Goal: Transaction & Acquisition: Purchase product/service

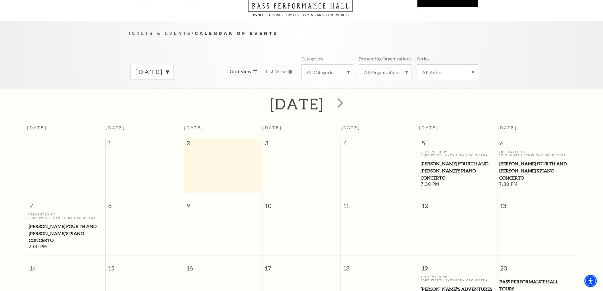
scroll to position [50, 0]
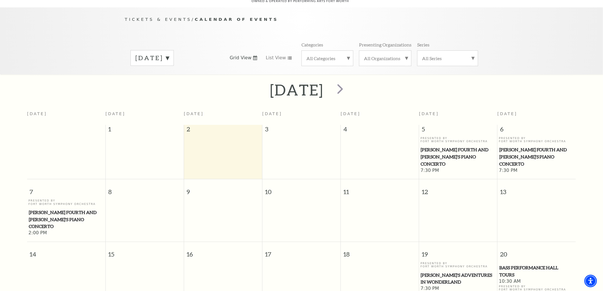
click at [169, 54] on label "September 2025" at bounding box center [152, 58] width 34 height 9
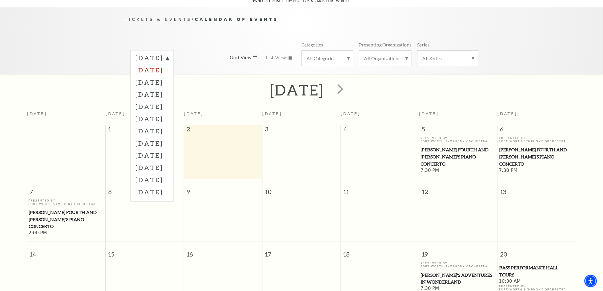
click at [169, 64] on label "October 2025" at bounding box center [152, 70] width 34 height 12
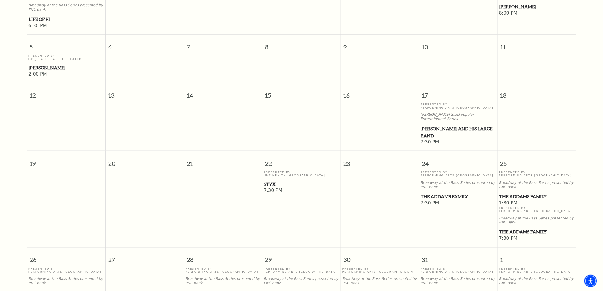
scroll to position [240, 0]
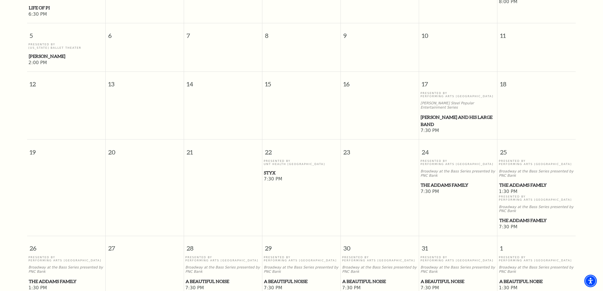
click at [439, 181] on span "The Addams Family" at bounding box center [458, 184] width 75 height 7
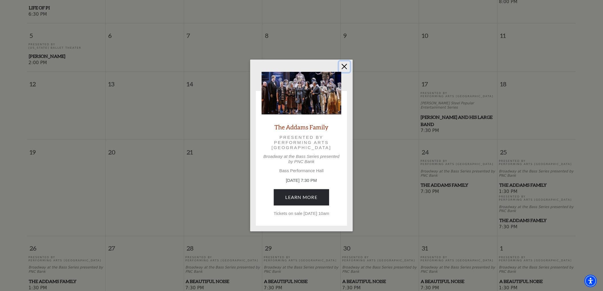
click at [343, 63] on button "Close" at bounding box center [344, 66] width 11 height 11
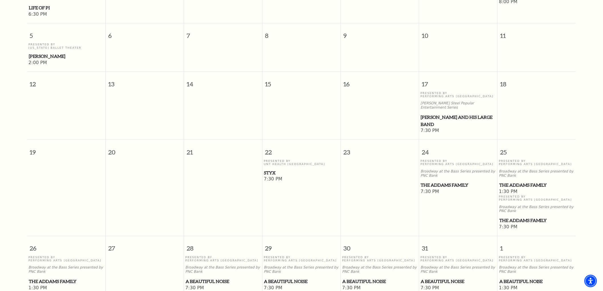
click at [429, 114] on span "Lyle Lovett and his Large Band" at bounding box center [458, 121] width 75 height 14
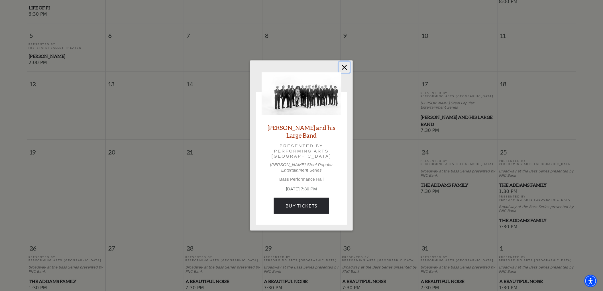
click at [344, 69] on button "Close" at bounding box center [344, 67] width 11 height 11
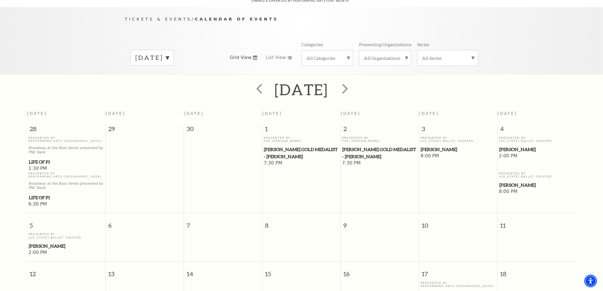
scroll to position [50, 0]
click at [353, 81] on span "next" at bounding box center [345, 89] width 16 height 16
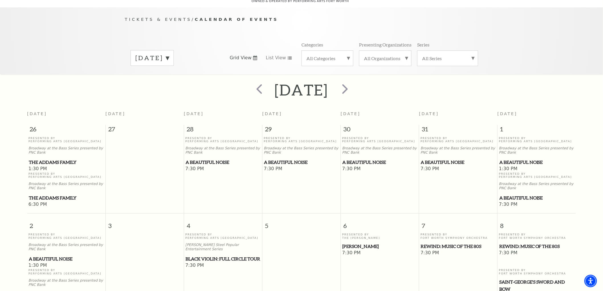
click at [436, 159] on span "A Beautiful Noise" at bounding box center [458, 162] width 75 height 7
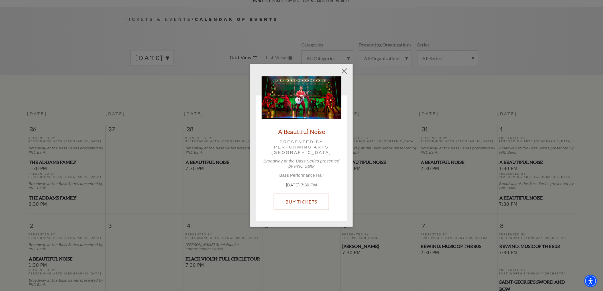
drag, startPoint x: 318, startPoint y: 198, endPoint x: 318, endPoint y: 189, distance: 8.8
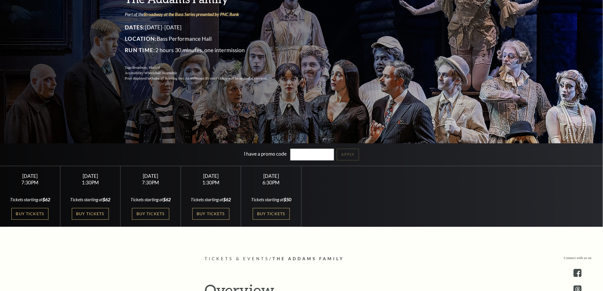
scroll to position [95, 0]
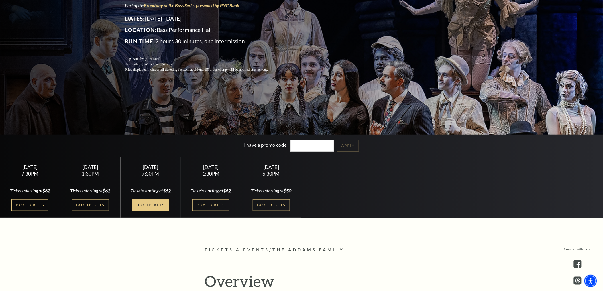
click at [148, 204] on link "Buy Tickets" at bounding box center [150, 205] width 37 height 12
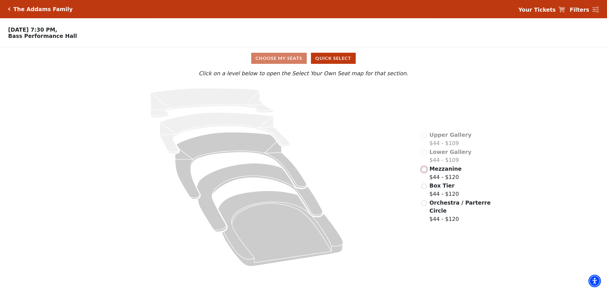
click at [425, 172] on input "Mezzanine$44 - $120\a" at bounding box center [424, 169] width 5 height 5
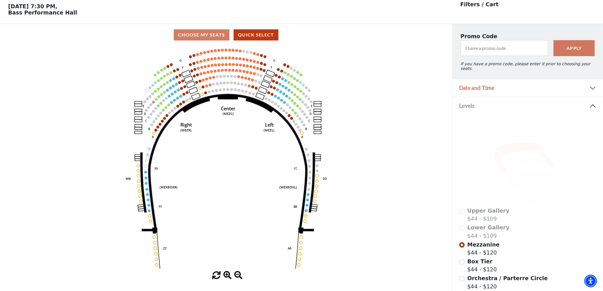
scroll to position [26, 0]
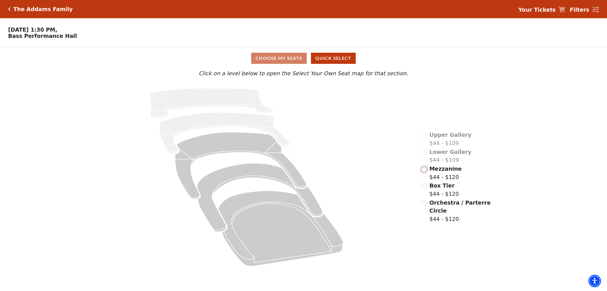
click at [424, 172] on input "radio" at bounding box center [424, 169] width 5 height 5
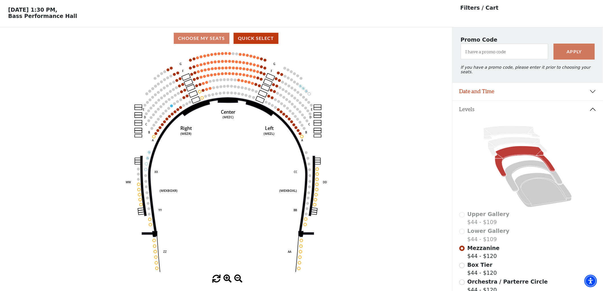
scroll to position [26, 0]
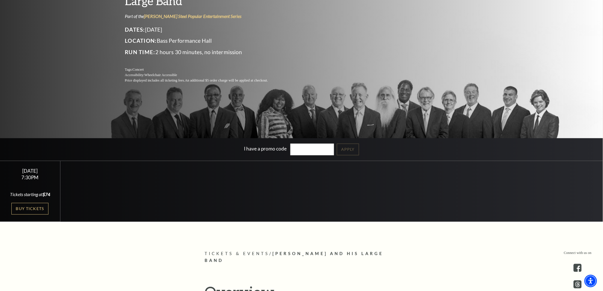
scroll to position [95, 0]
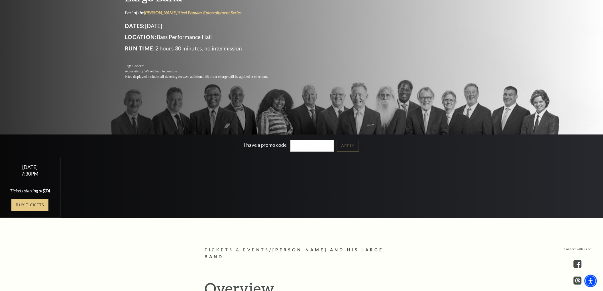
click at [38, 204] on link "Buy Tickets" at bounding box center [29, 205] width 37 height 12
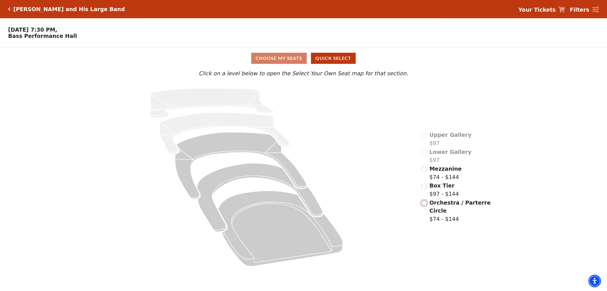
click at [422, 200] on input "Orchestra / Parterre Circle$74 - $144\a" at bounding box center [424, 202] width 5 height 5
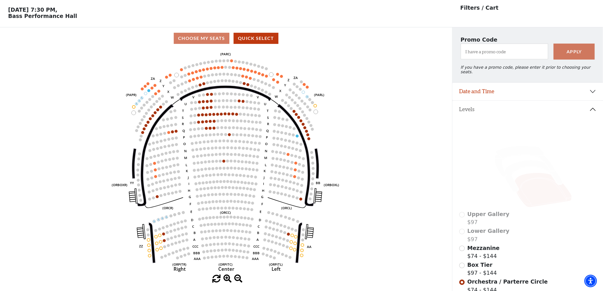
scroll to position [26, 0]
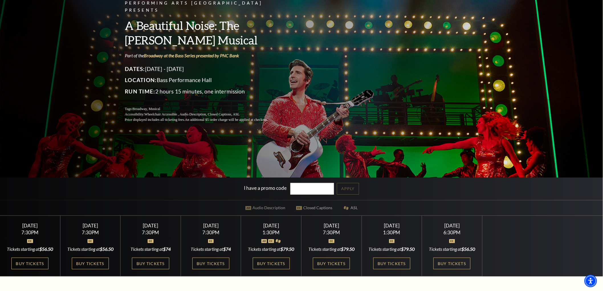
scroll to position [63, 0]
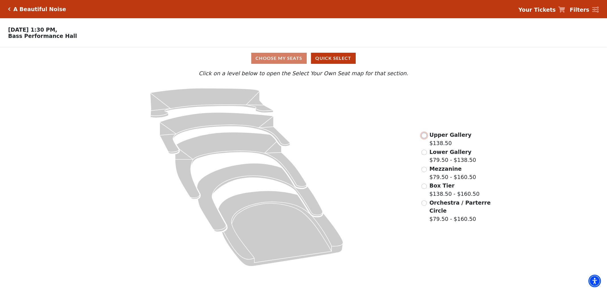
click at [423, 136] on input "radio" at bounding box center [424, 135] width 5 height 5
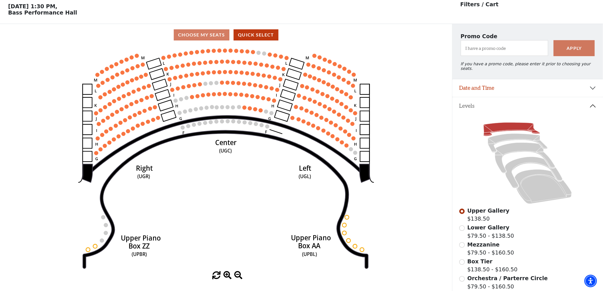
scroll to position [26, 0]
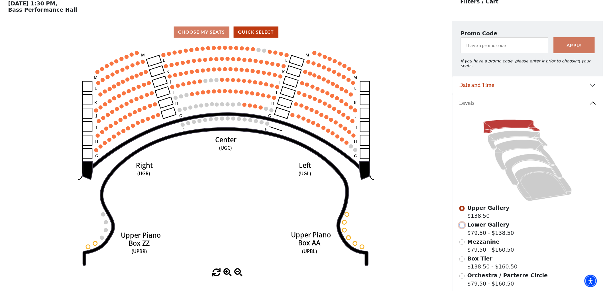
click at [460, 222] on input "Lower Gallery$79.50 - $138.50\a" at bounding box center [461, 224] width 5 height 5
